Goal: Task Accomplishment & Management: Use online tool/utility

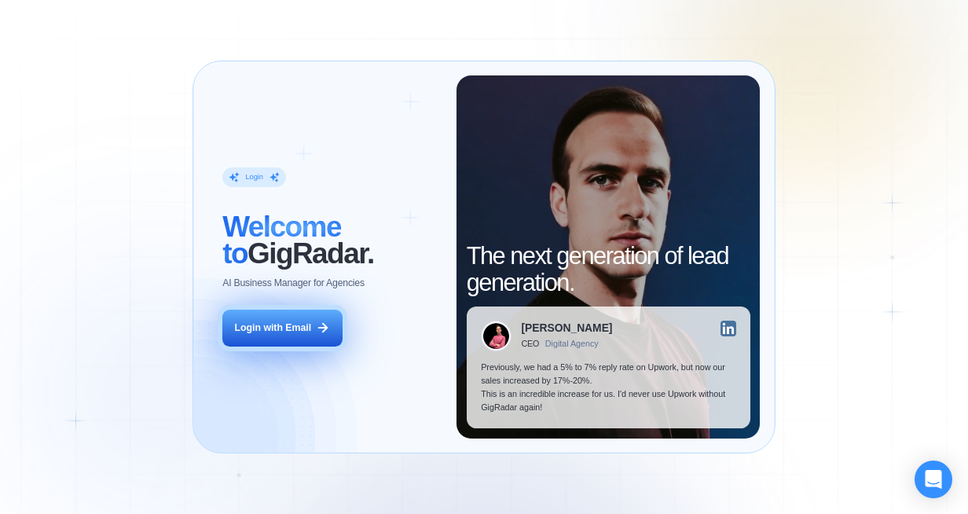
click at [295, 325] on div "Login with Email" at bounding box center [273, 327] width 76 height 13
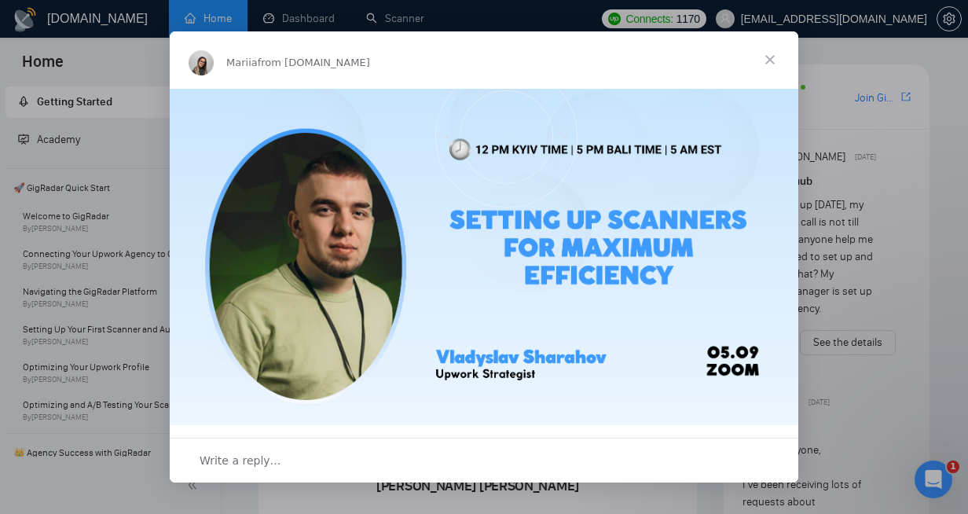
click at [768, 59] on span "Close" at bounding box center [770, 59] width 57 height 57
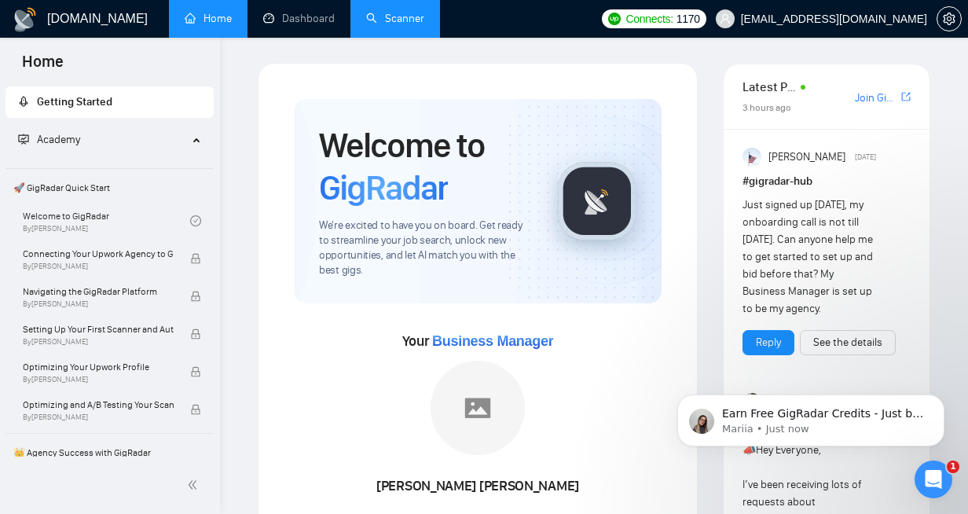
click at [402, 18] on link "Scanner" at bounding box center [395, 18] width 58 height 13
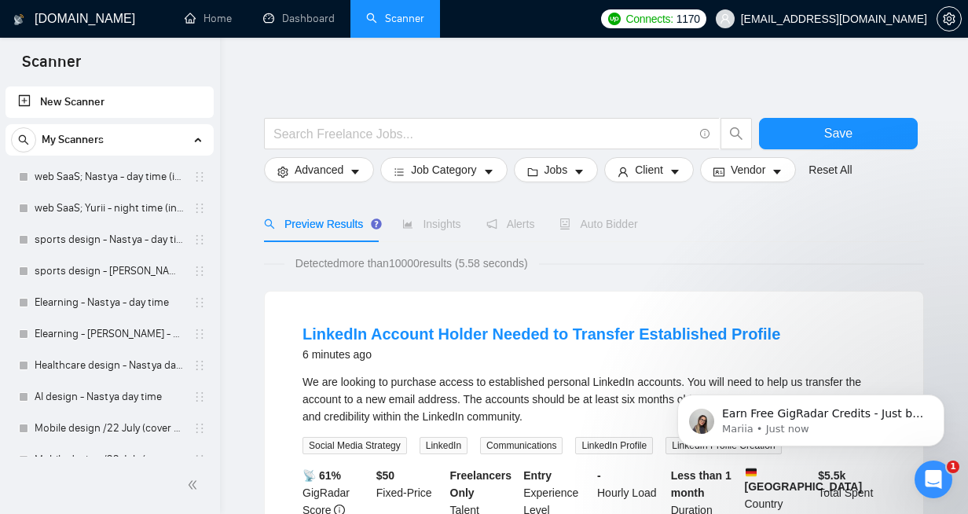
click at [102, 103] on link "New Scanner" at bounding box center [109, 101] width 183 height 31
click at [358, 171] on icon "caret-down" at bounding box center [355, 172] width 8 height 5
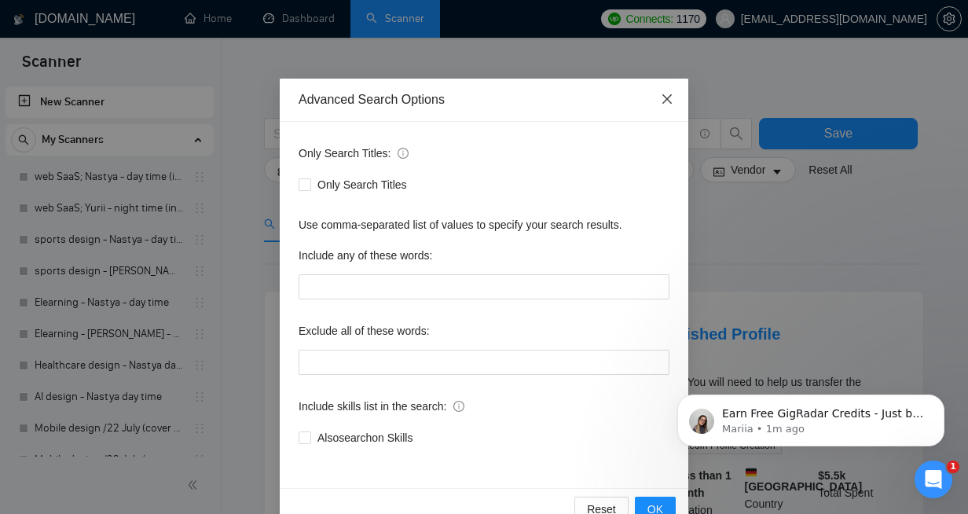
click at [668, 95] on icon "close" at bounding box center [667, 99] width 13 height 13
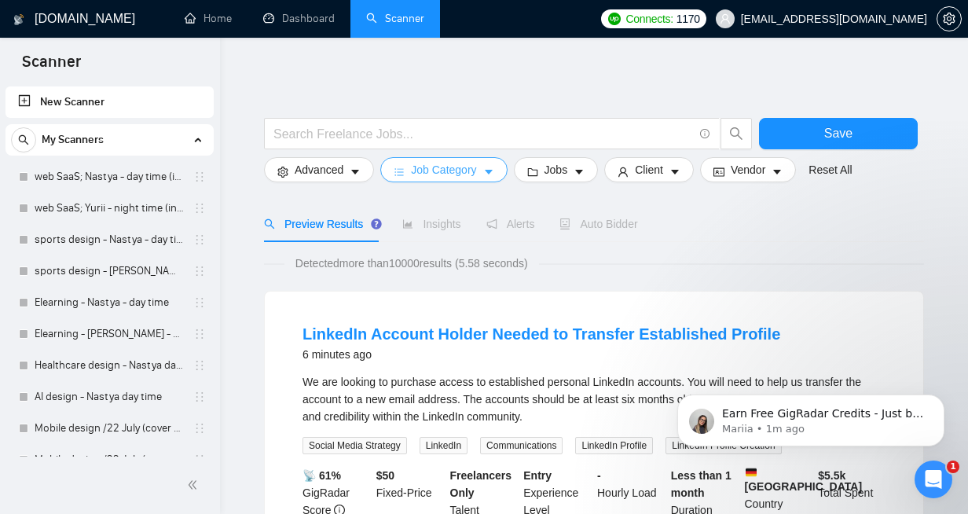
click at [486, 171] on icon "caret-down" at bounding box center [488, 172] width 11 height 11
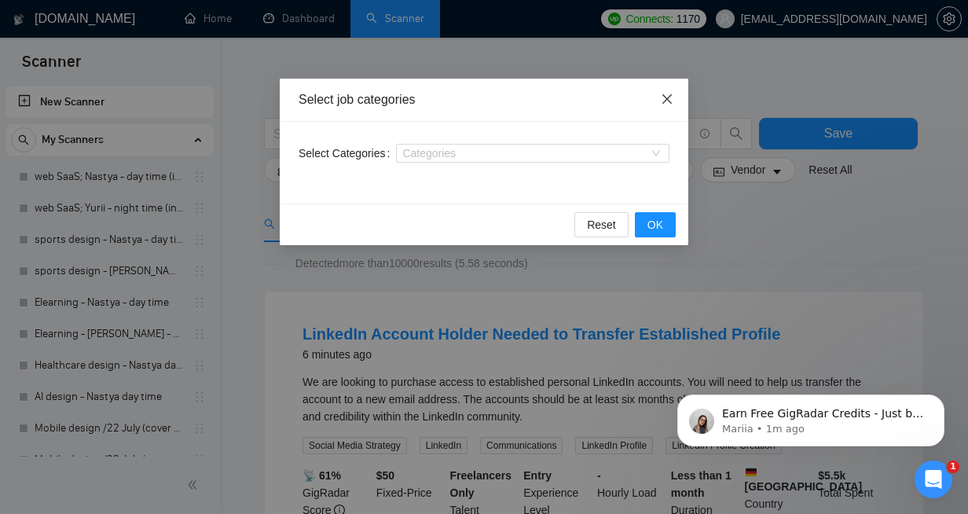
click at [664, 108] on span "Close" at bounding box center [667, 100] width 42 height 42
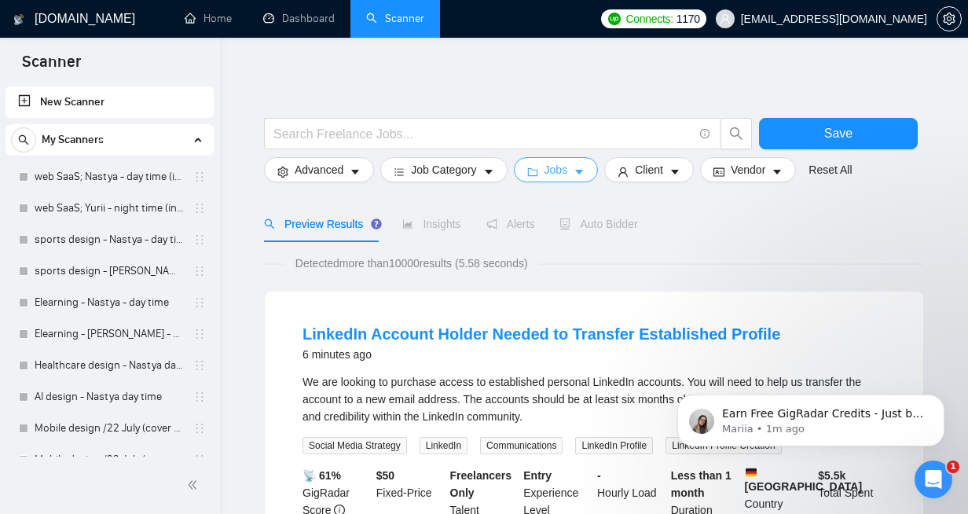
click at [582, 171] on icon "caret-down" at bounding box center [579, 172] width 8 height 5
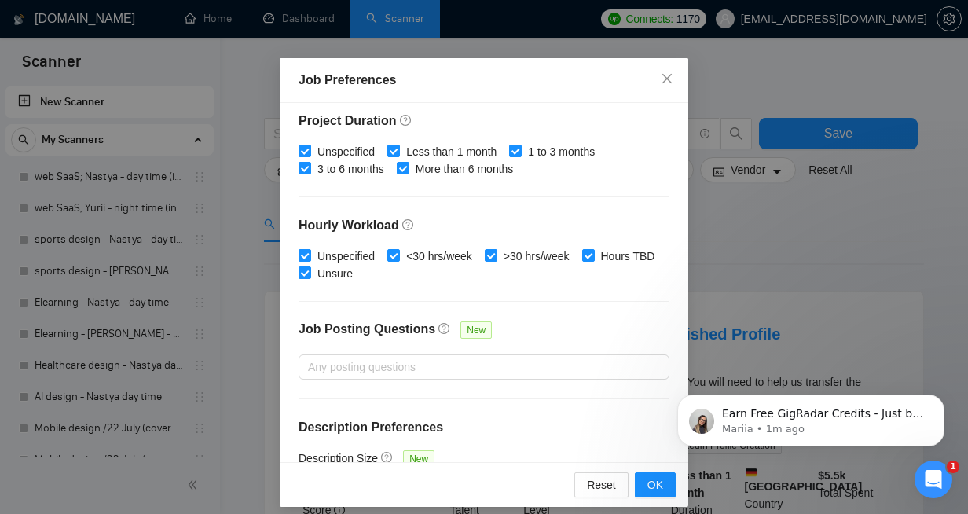
scroll to position [494, 0]
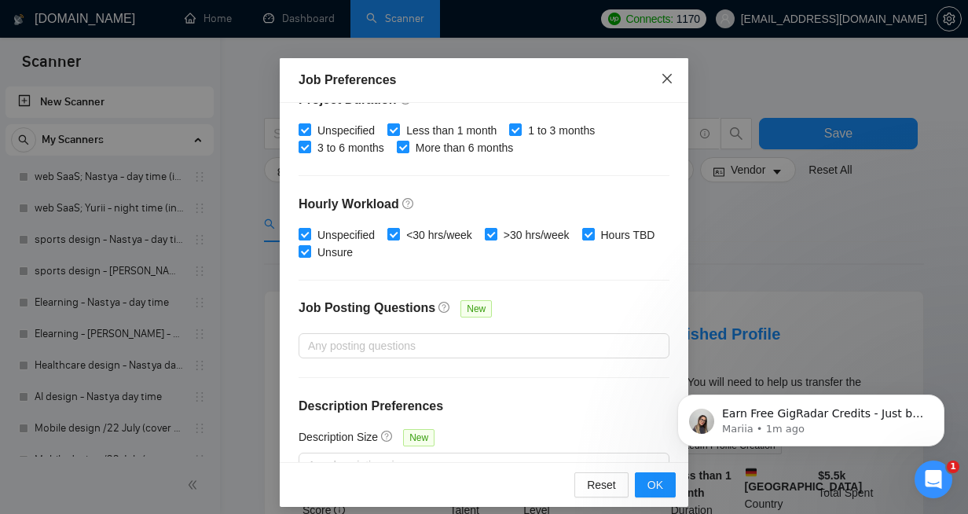
click at [670, 76] on icon "close" at bounding box center [666, 77] width 9 height 9
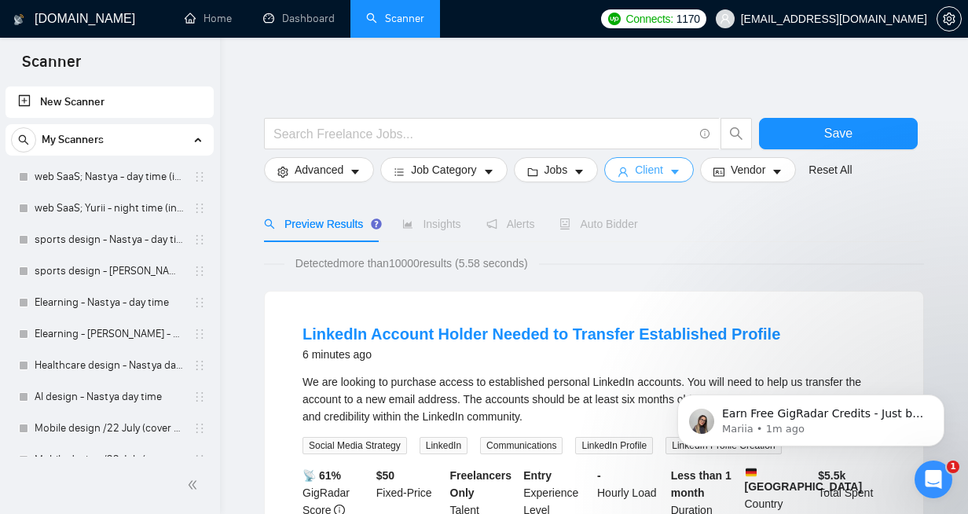
click at [681, 172] on icon "caret-down" at bounding box center [675, 172] width 11 height 11
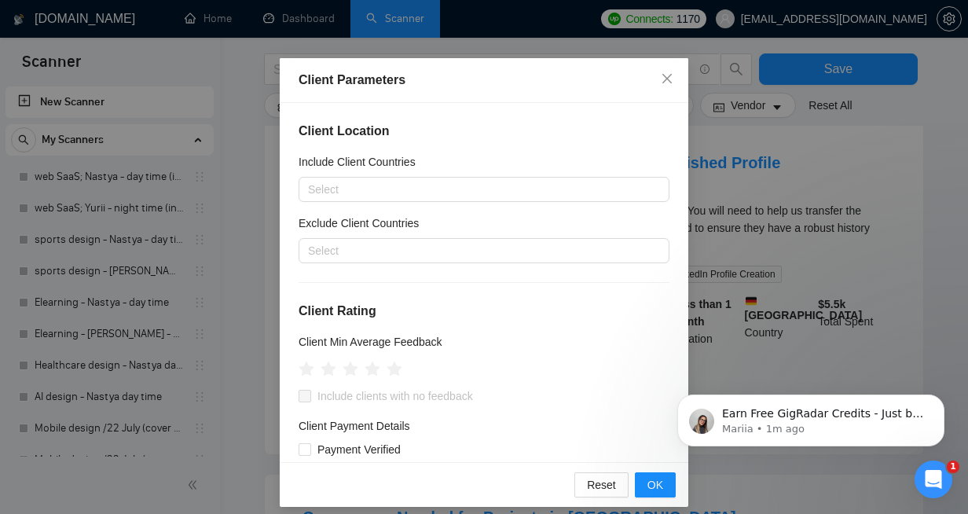
scroll to position [196, 0]
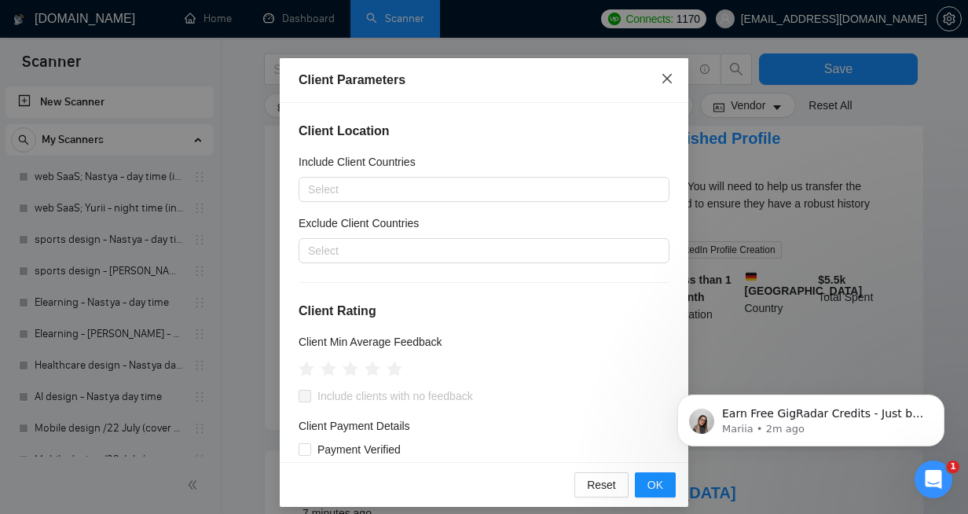
click at [668, 79] on icon "close" at bounding box center [666, 77] width 9 height 9
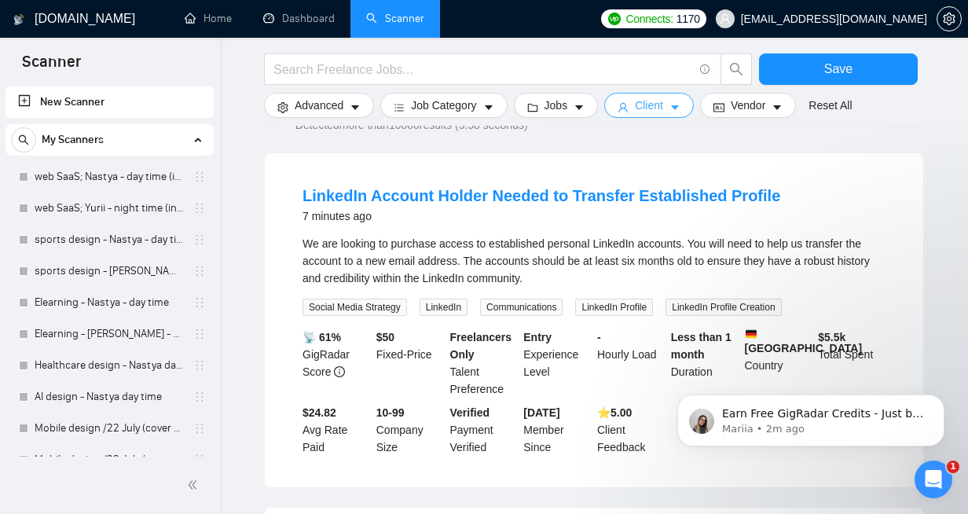
scroll to position [120, 0]
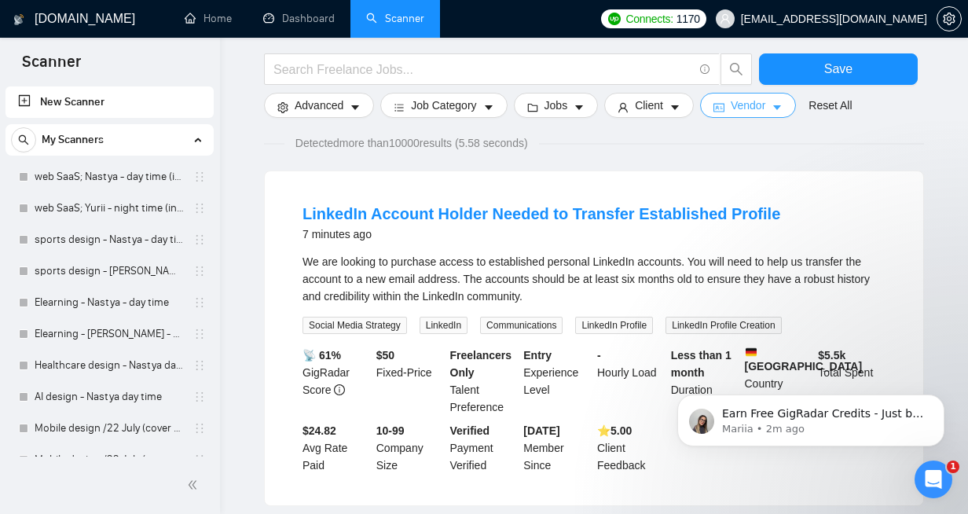
click at [765, 102] on span "Vendor" at bounding box center [748, 105] width 35 height 17
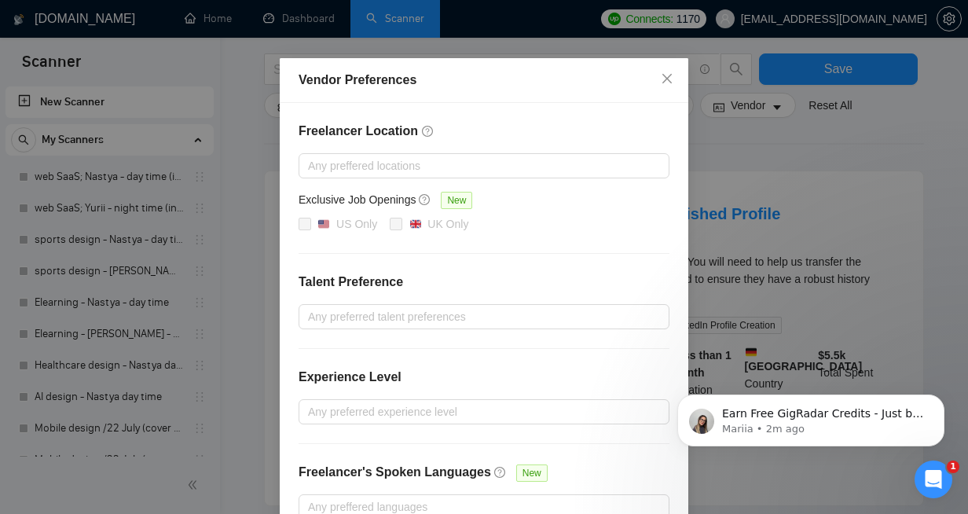
scroll to position [0, 0]
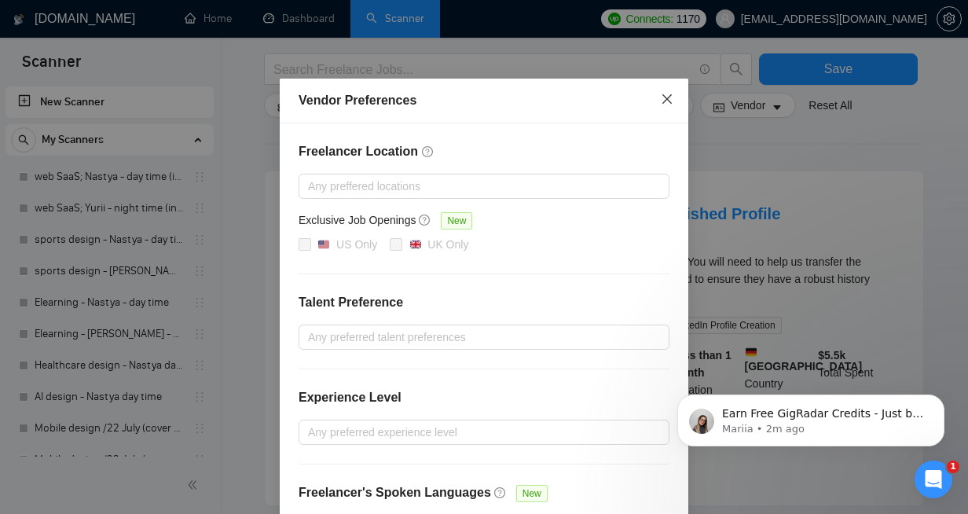
click at [663, 101] on icon "close" at bounding box center [667, 99] width 13 height 13
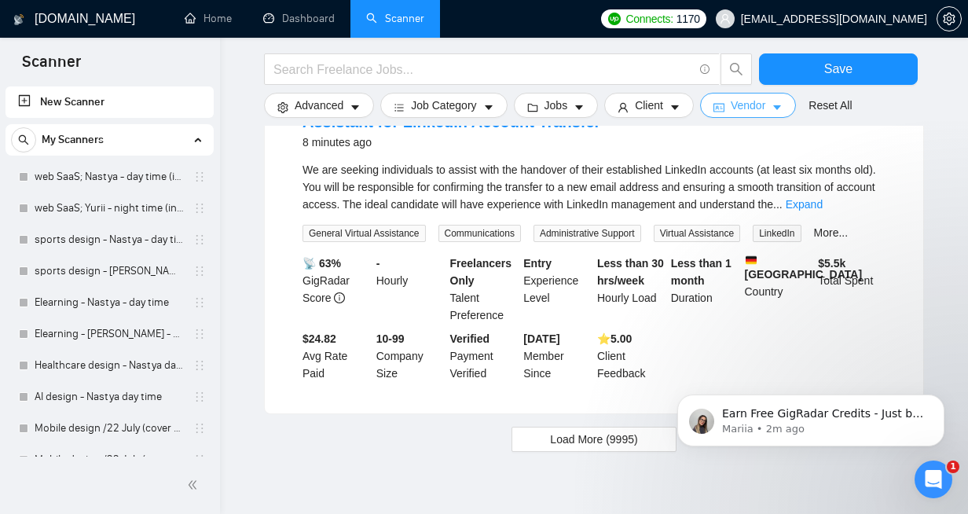
scroll to position [1600, 0]
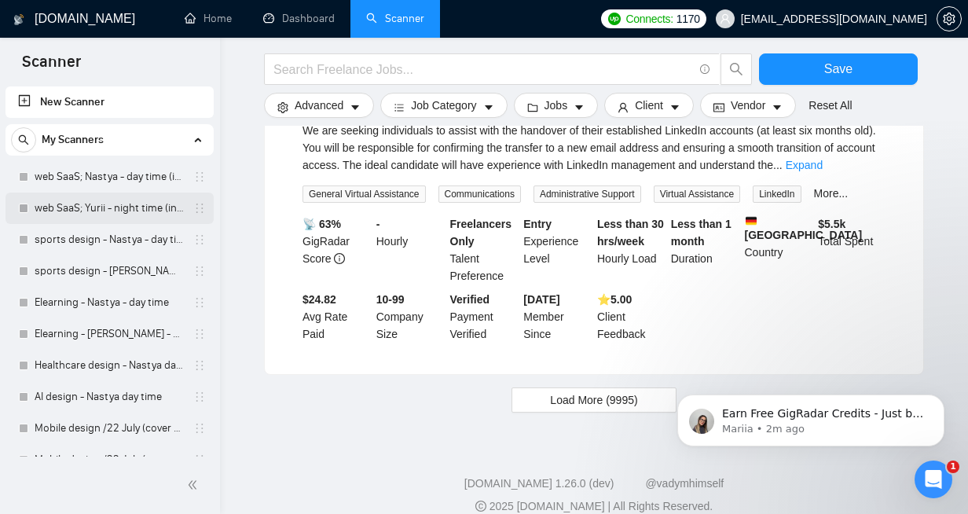
click at [61, 208] on link "web SaaS; Yurii - night time (indus style)" at bounding box center [109, 208] width 149 height 31
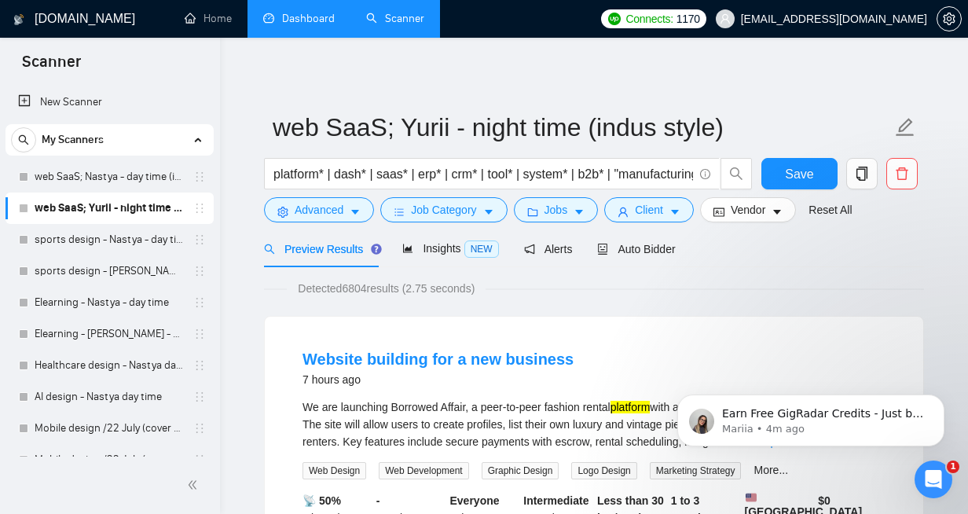
click at [296, 19] on link "Dashboard" at bounding box center [299, 18] width 72 height 13
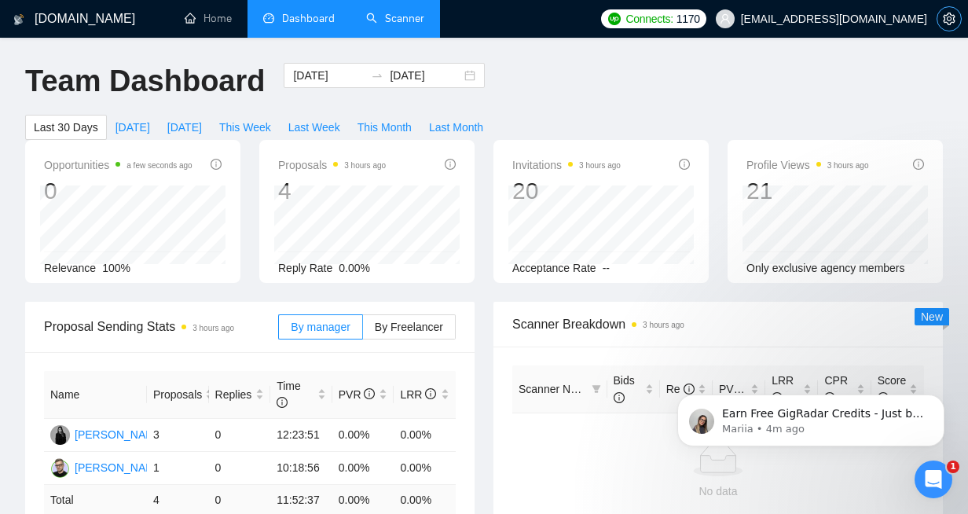
click at [945, 24] on icon "setting" at bounding box center [949, 19] width 13 height 13
